Goal: Task Accomplishment & Management: Use online tool/utility

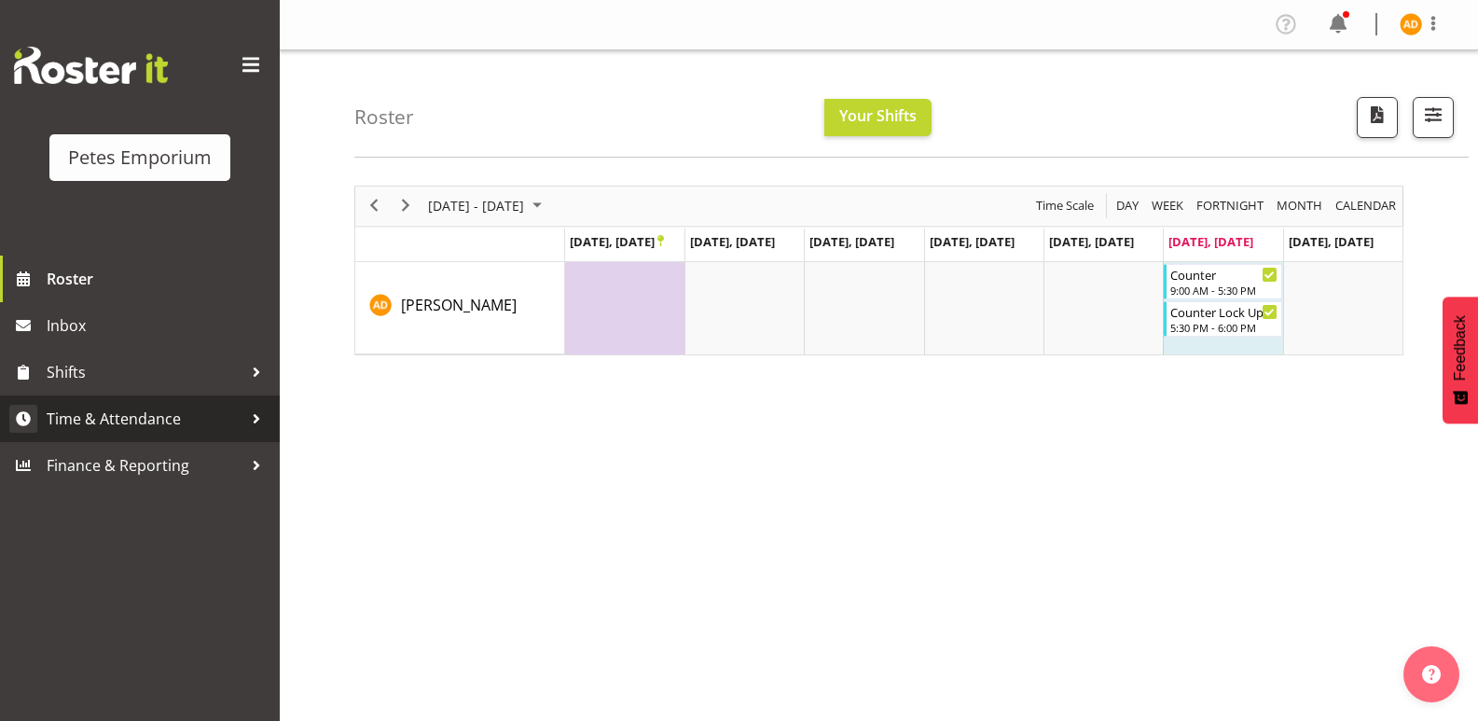
click at [235, 414] on span "Time & Attendance" at bounding box center [145, 419] width 196 height 28
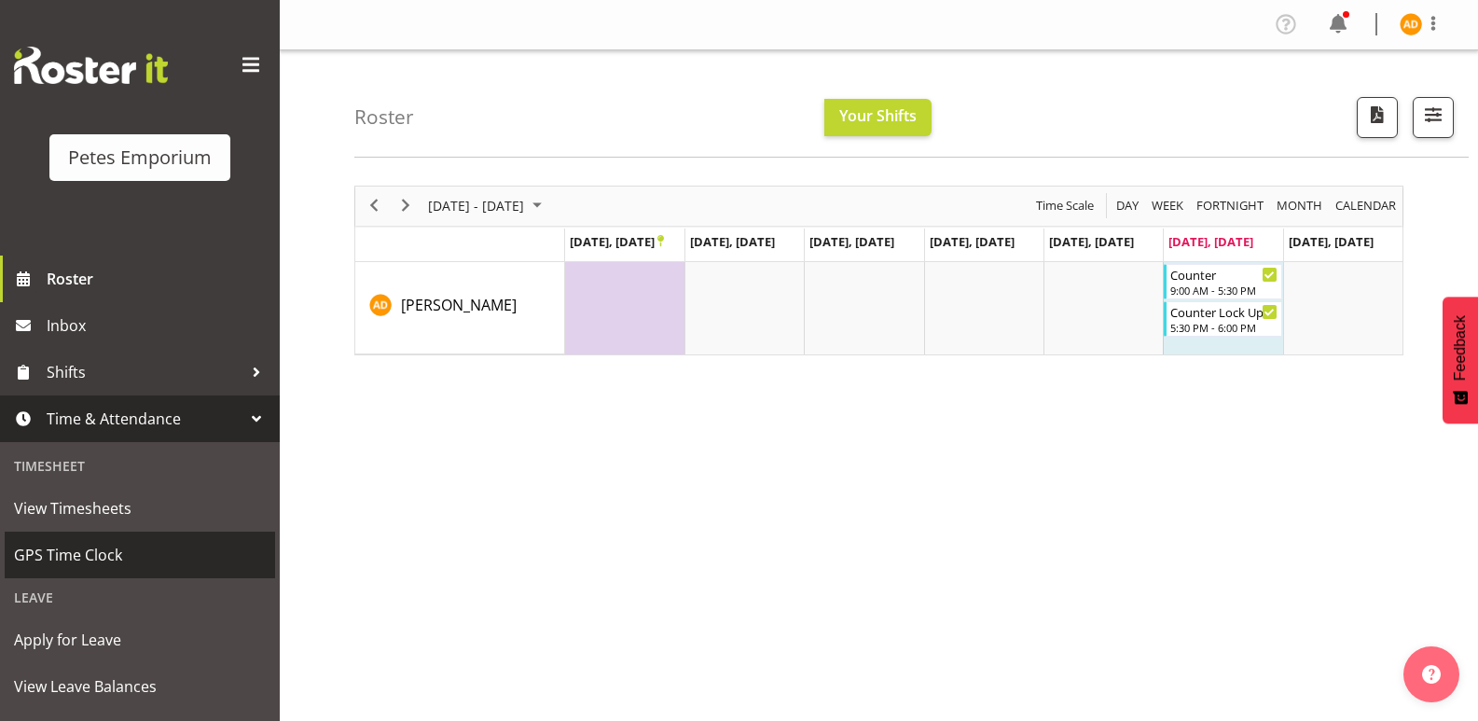
click at [159, 543] on span "GPS Time Clock" at bounding box center [140, 555] width 252 height 28
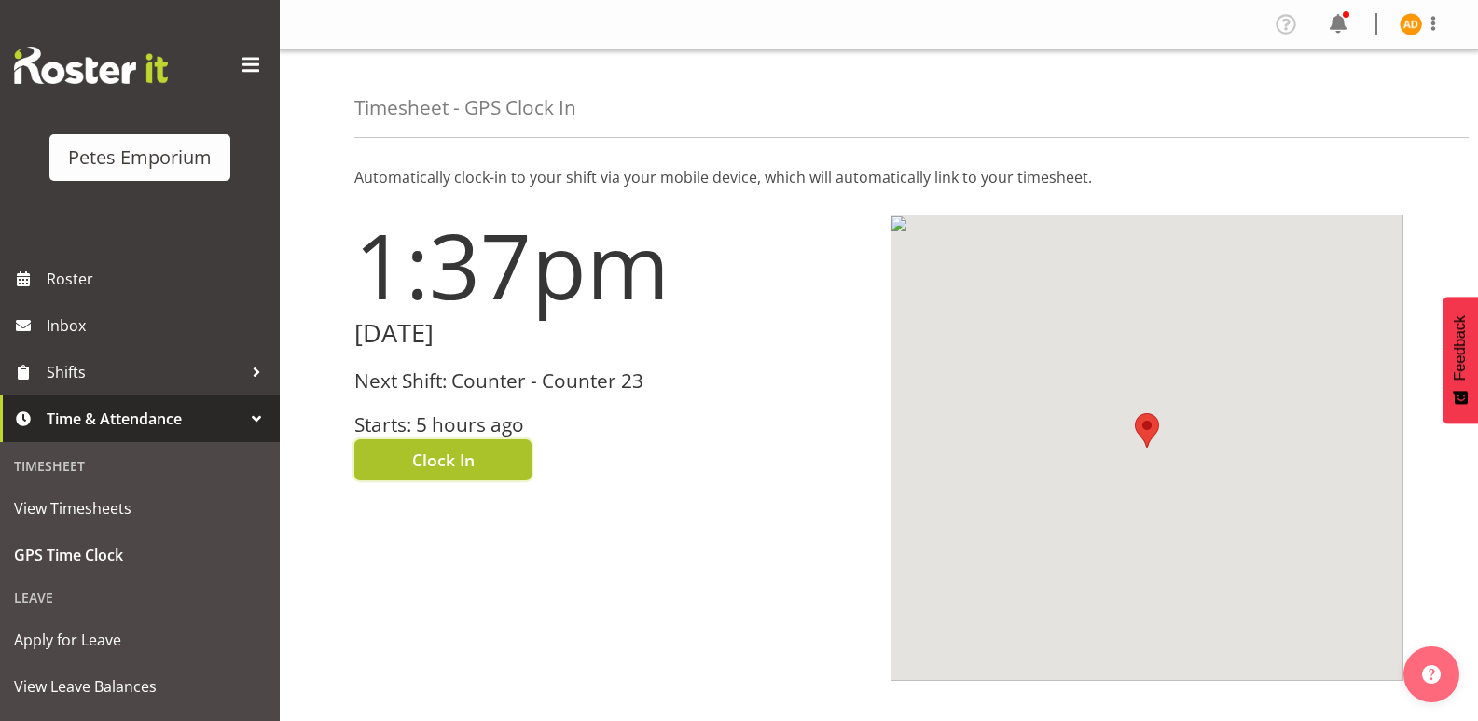
click at [489, 454] on button "Clock In" at bounding box center [442, 459] width 177 height 41
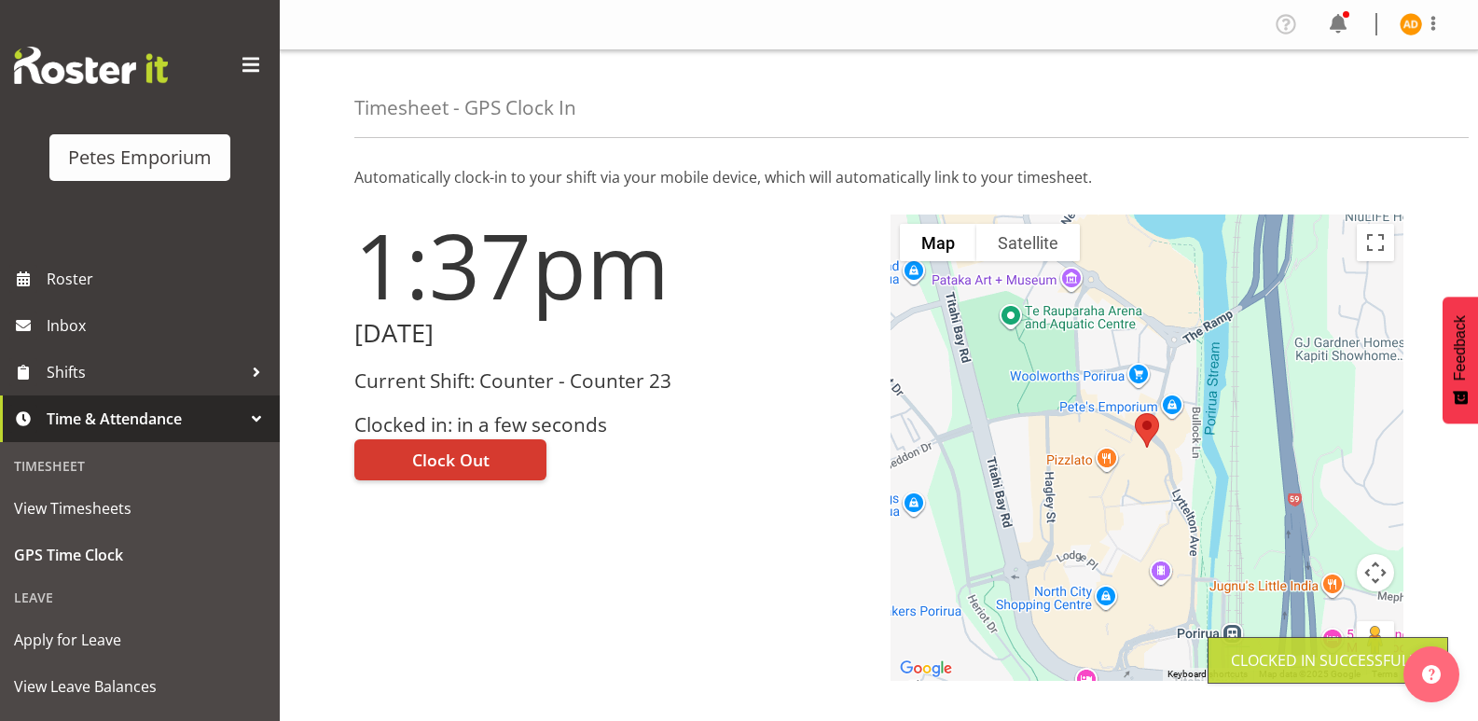
click at [1404, 30] on img at bounding box center [1411, 24] width 22 height 22
click at [1365, 103] on link "Log Out" at bounding box center [1354, 98] width 179 height 34
